Goal: Information Seeking & Learning: Learn about a topic

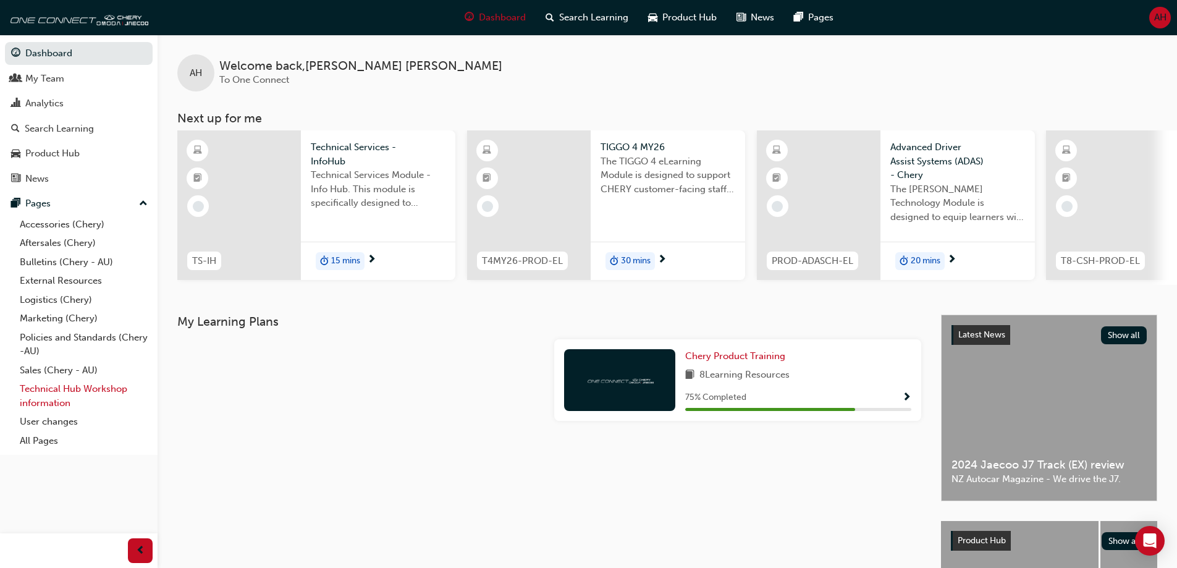
click at [90, 392] on link "Technical Hub Workshop information" at bounding box center [84, 395] width 138 height 33
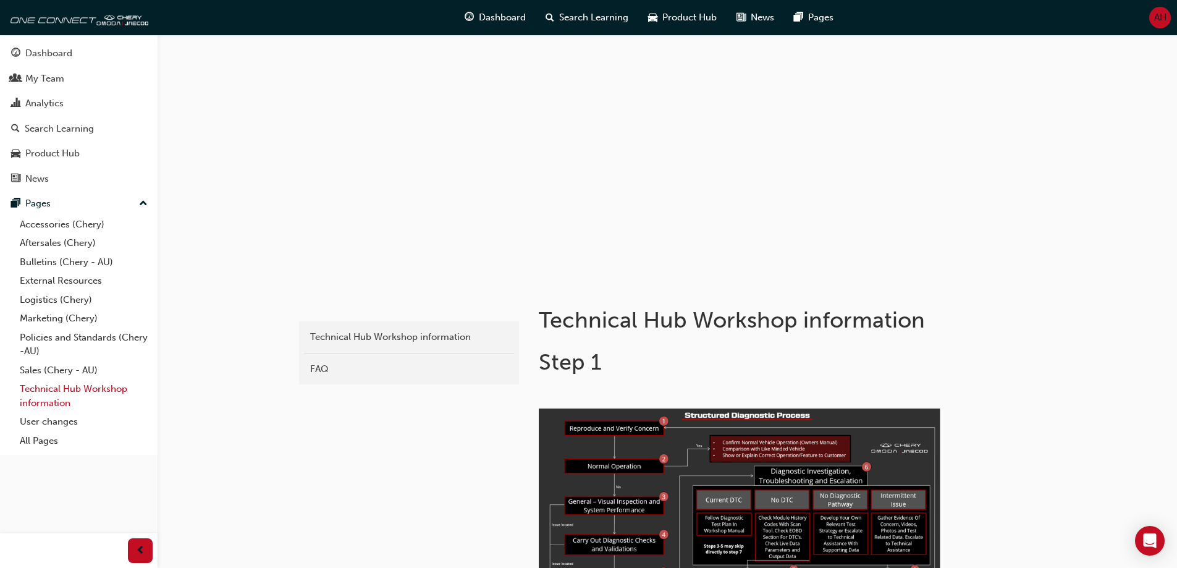
click at [98, 388] on link "Technical Hub Workshop information" at bounding box center [84, 395] width 138 height 33
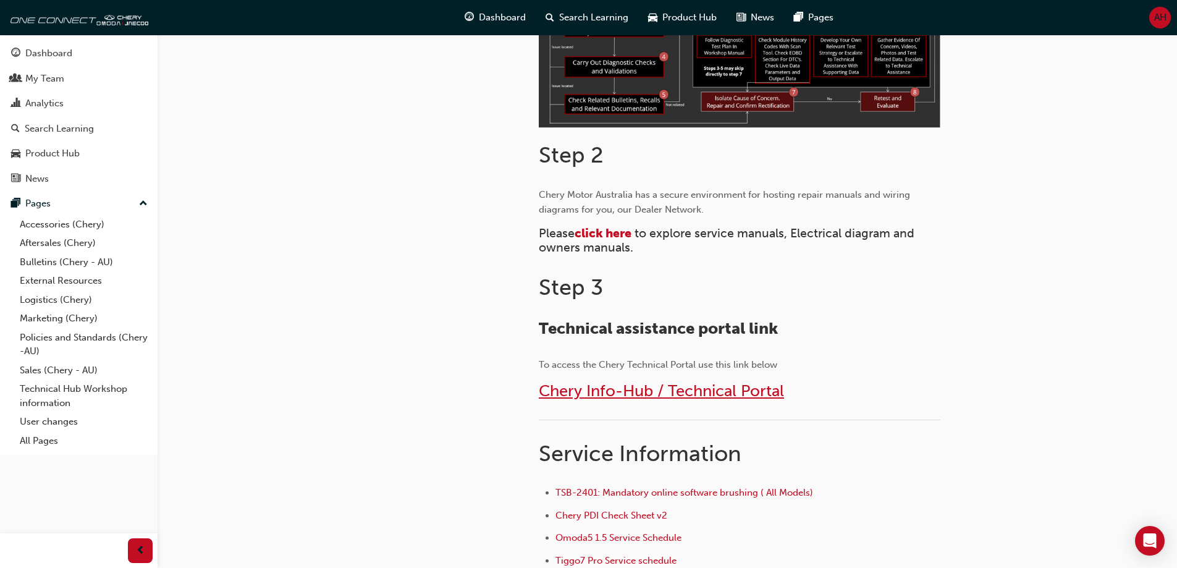
scroll to position [494, 0]
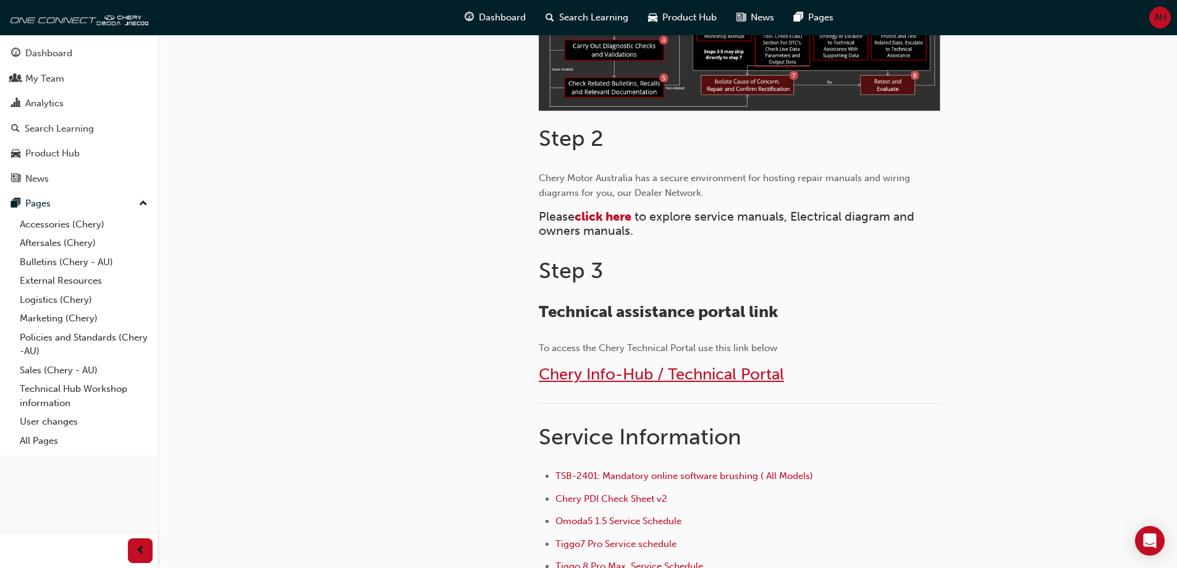
click at [690, 374] on span "Chery Info-Hub / Technical Portal" at bounding box center [661, 374] width 245 height 19
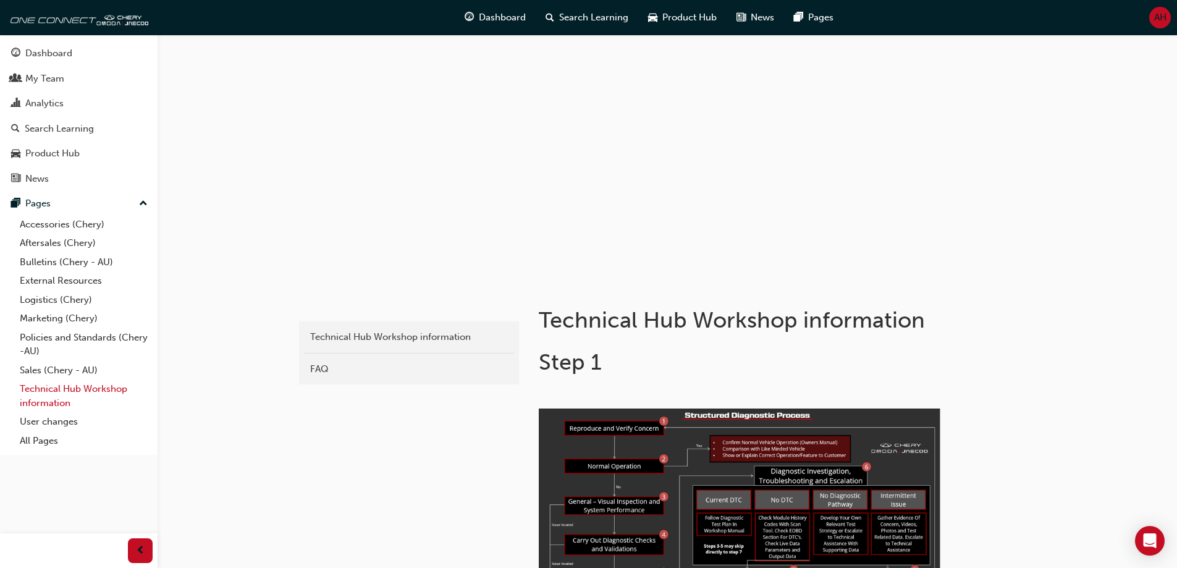
click at [94, 401] on link "Technical Hub Workshop information" at bounding box center [84, 395] width 138 height 33
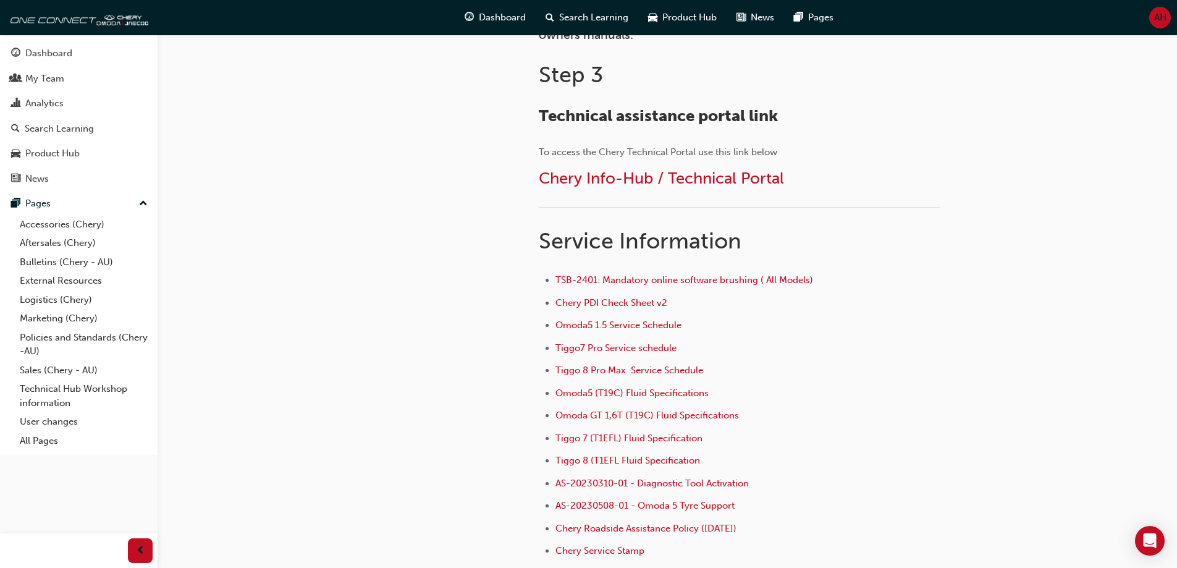
scroll to position [679, 0]
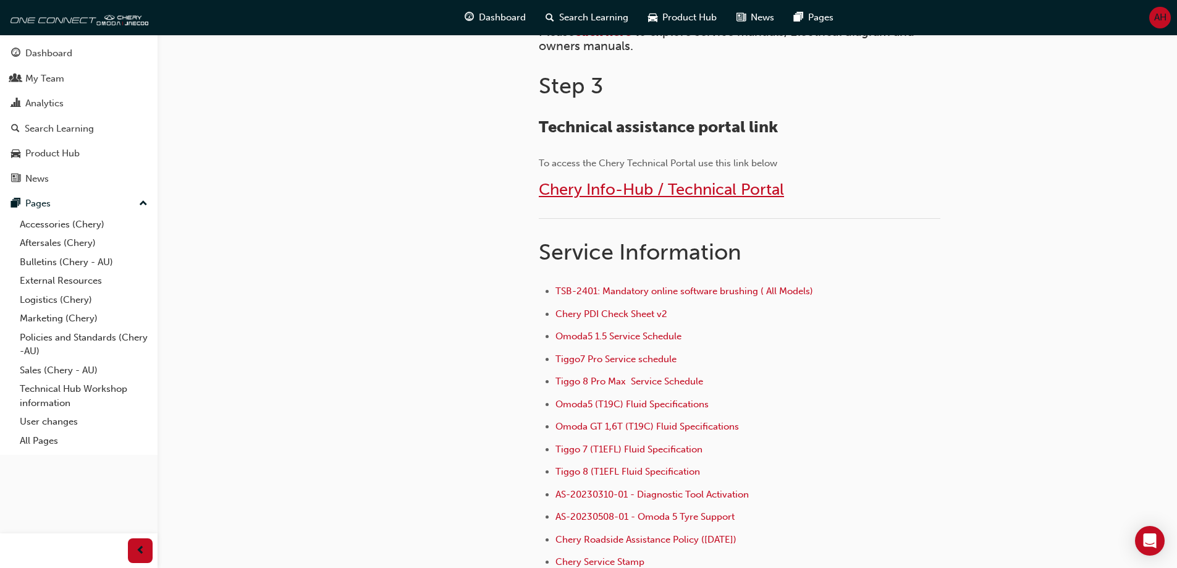
click at [646, 196] on span "Chery Info-Hub / Technical Portal" at bounding box center [661, 189] width 245 height 19
